Goal: Entertainment & Leisure: Consume media (video, audio)

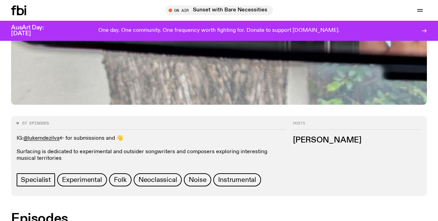
scroll to position [253, 0]
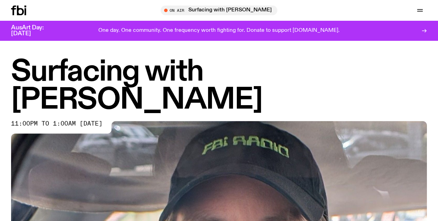
scroll to position [1, 0]
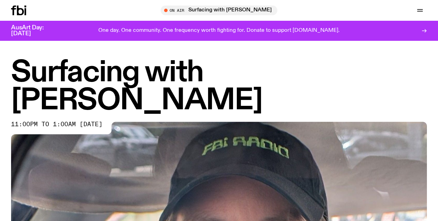
click at [0, 0] on span "Tune in live" at bounding box center [0, 0] width 0 height 0
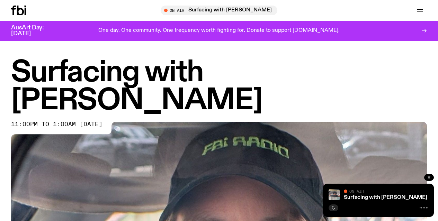
click at [0, 0] on icon "button" at bounding box center [0, 0] width 0 height 0
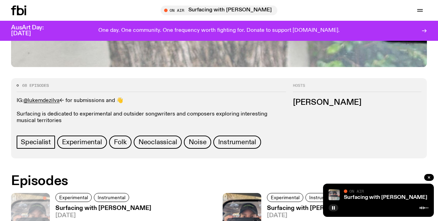
scroll to position [291, 0]
